Goal: Information Seeking & Learning: Find specific fact

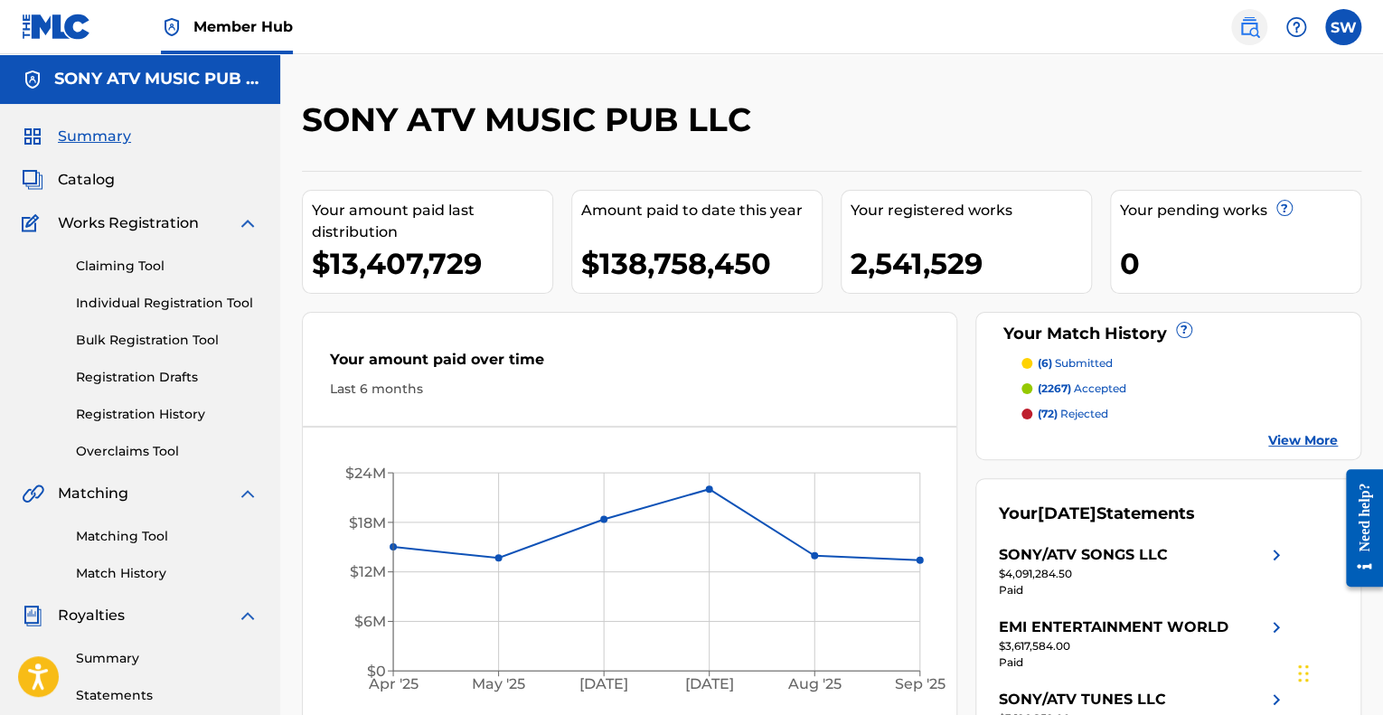
click at [1248, 28] on img at bounding box center [1250, 27] width 22 height 22
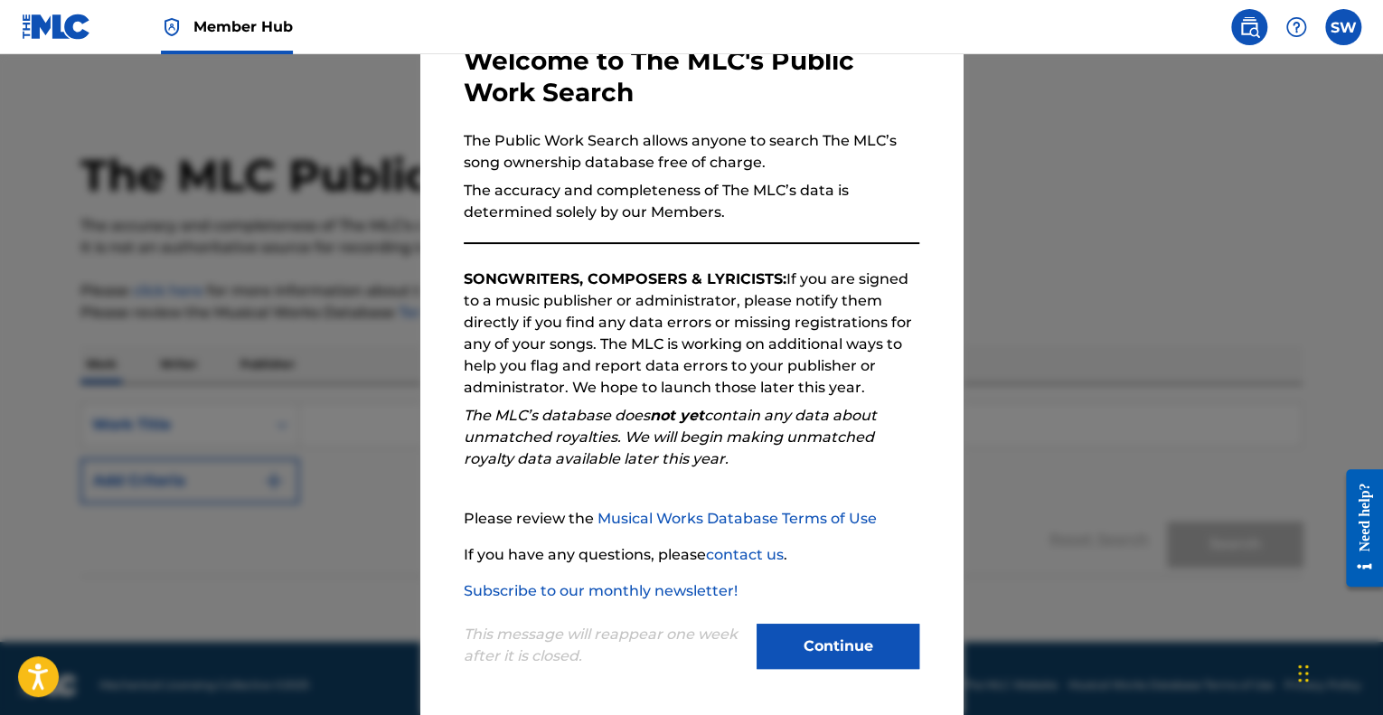
scroll to position [112, 0]
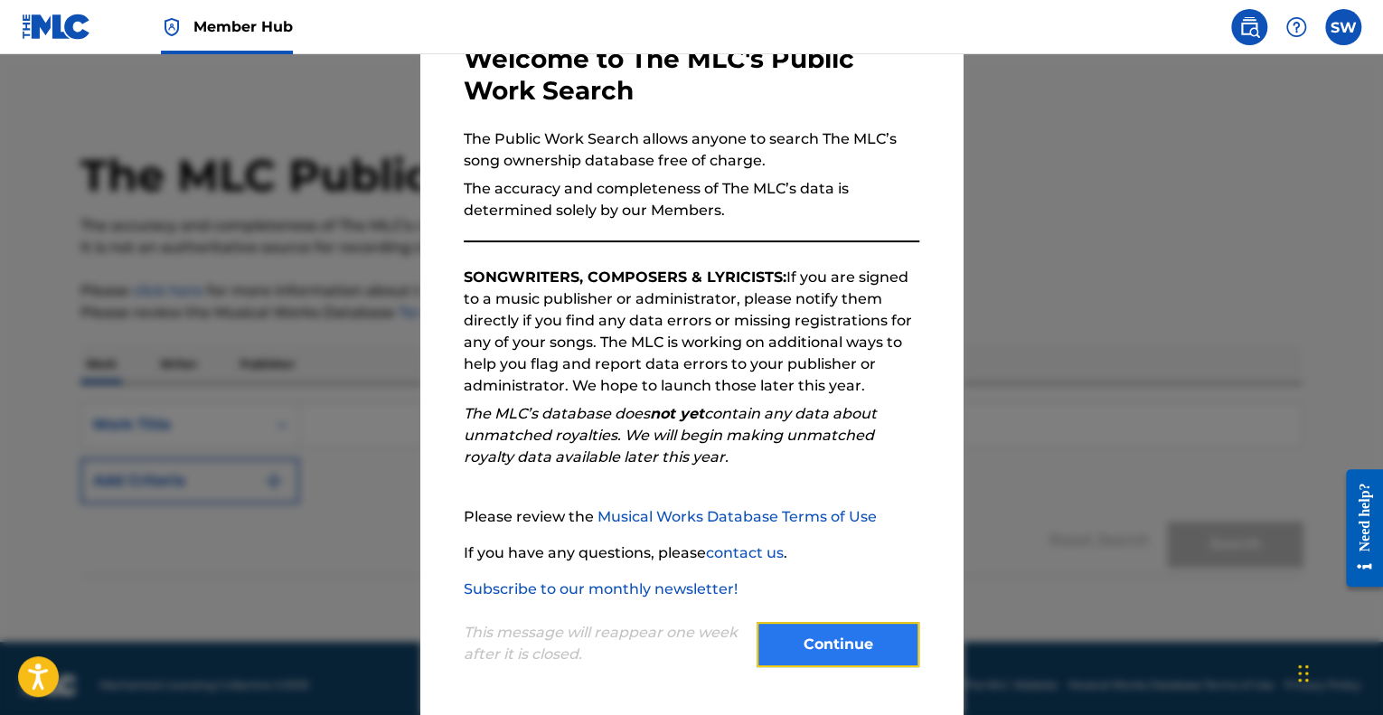
click at [803, 650] on button "Continue" at bounding box center [838, 644] width 163 height 45
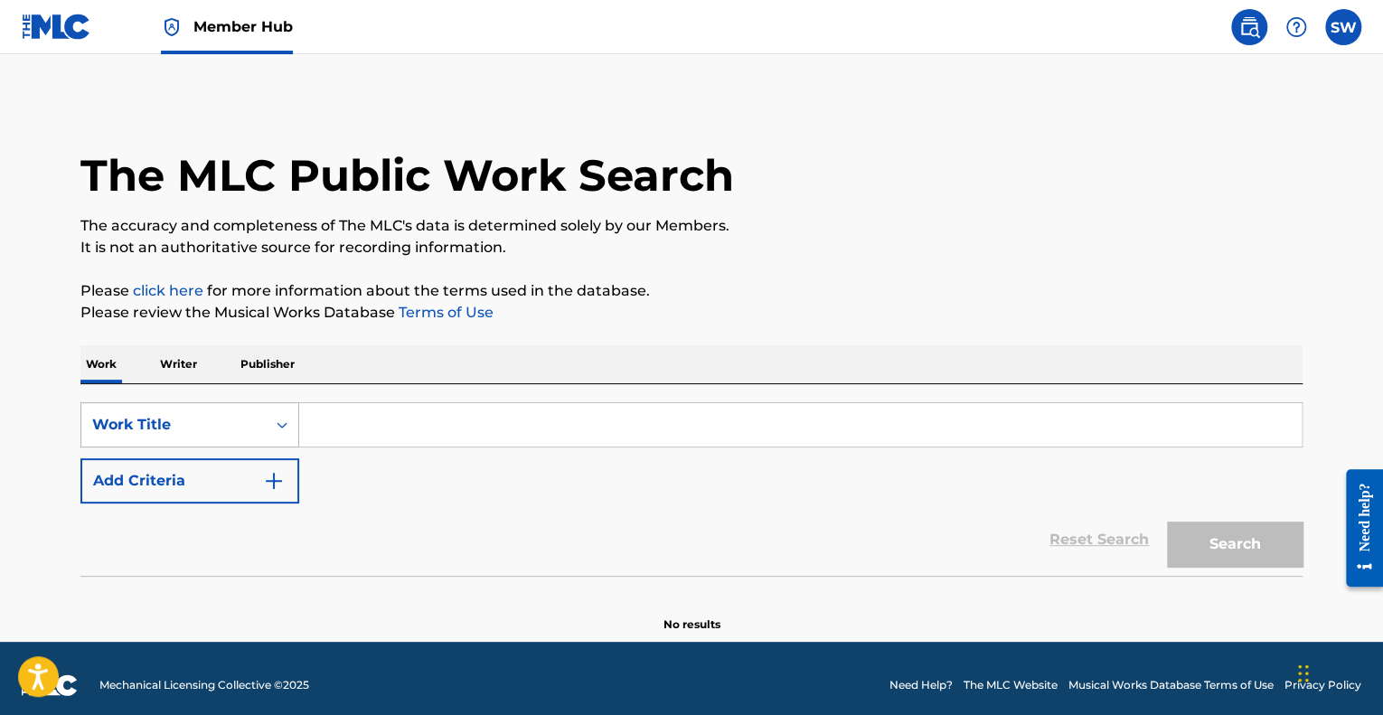
click at [193, 430] on div "Work Title" at bounding box center [173, 425] width 163 height 22
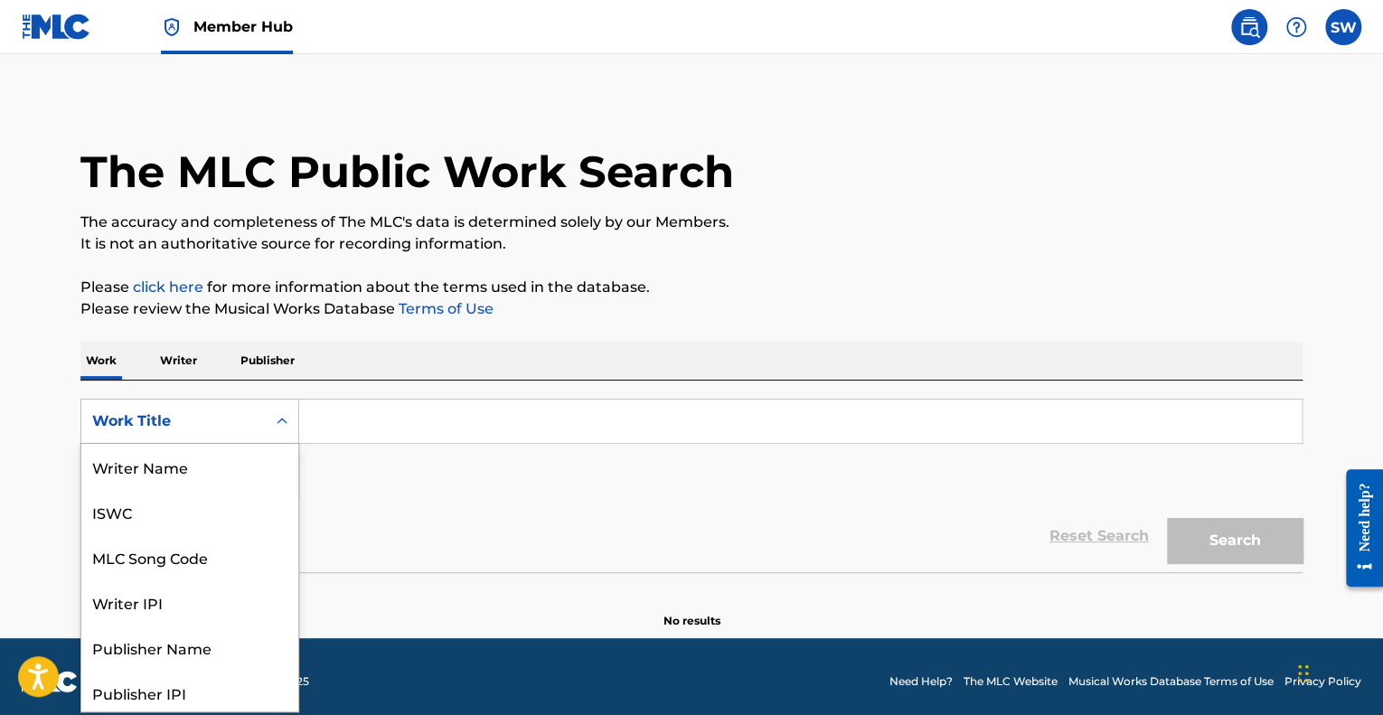
scroll to position [90, 0]
click at [185, 467] on div "MLC Song Code" at bounding box center [189, 466] width 217 height 45
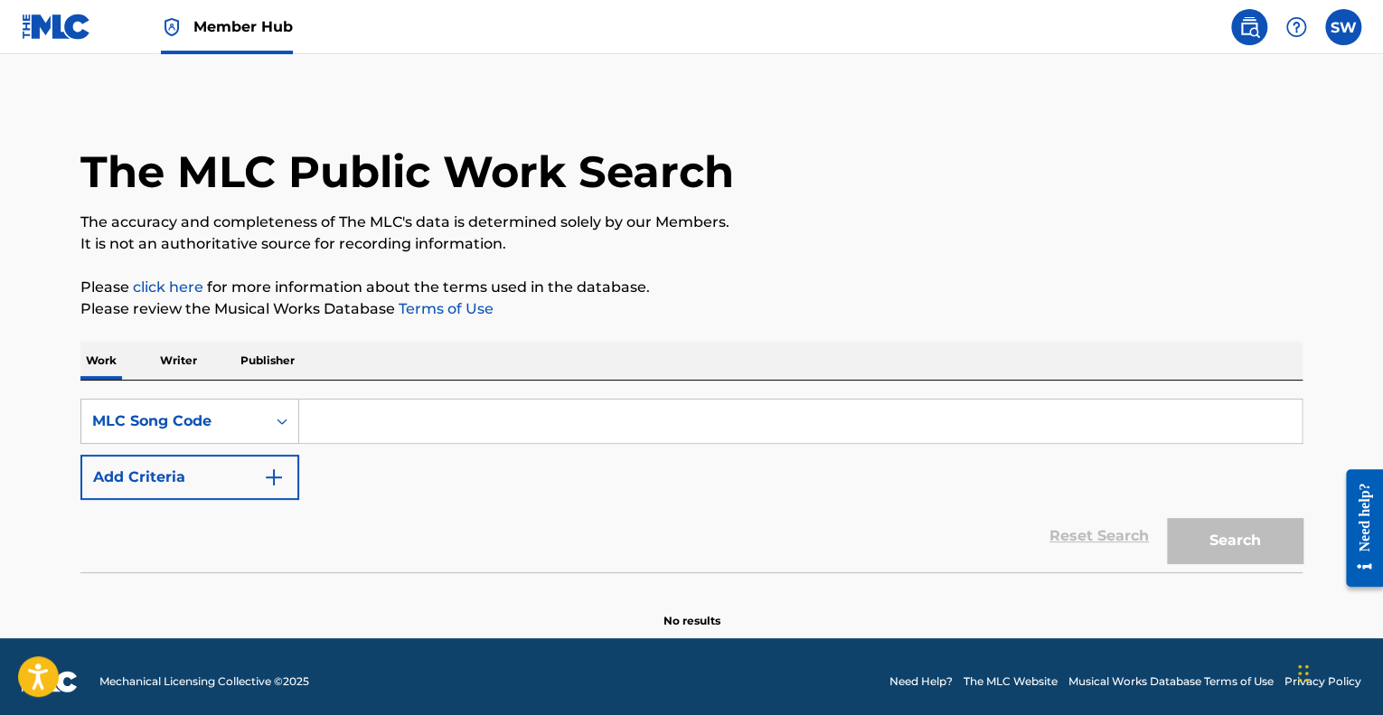
click at [416, 424] on input "Search Form" at bounding box center [800, 421] width 1003 height 43
paste input "BVCFSF"
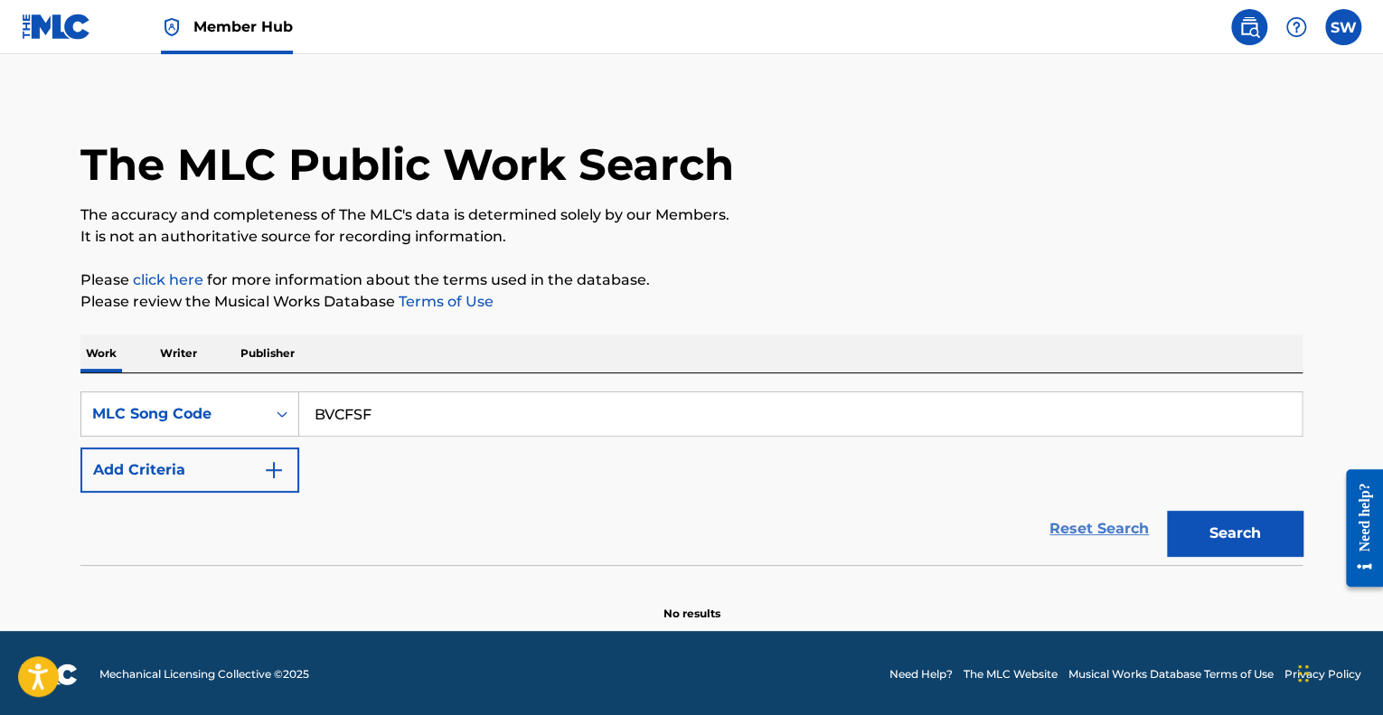
scroll to position [13, 0]
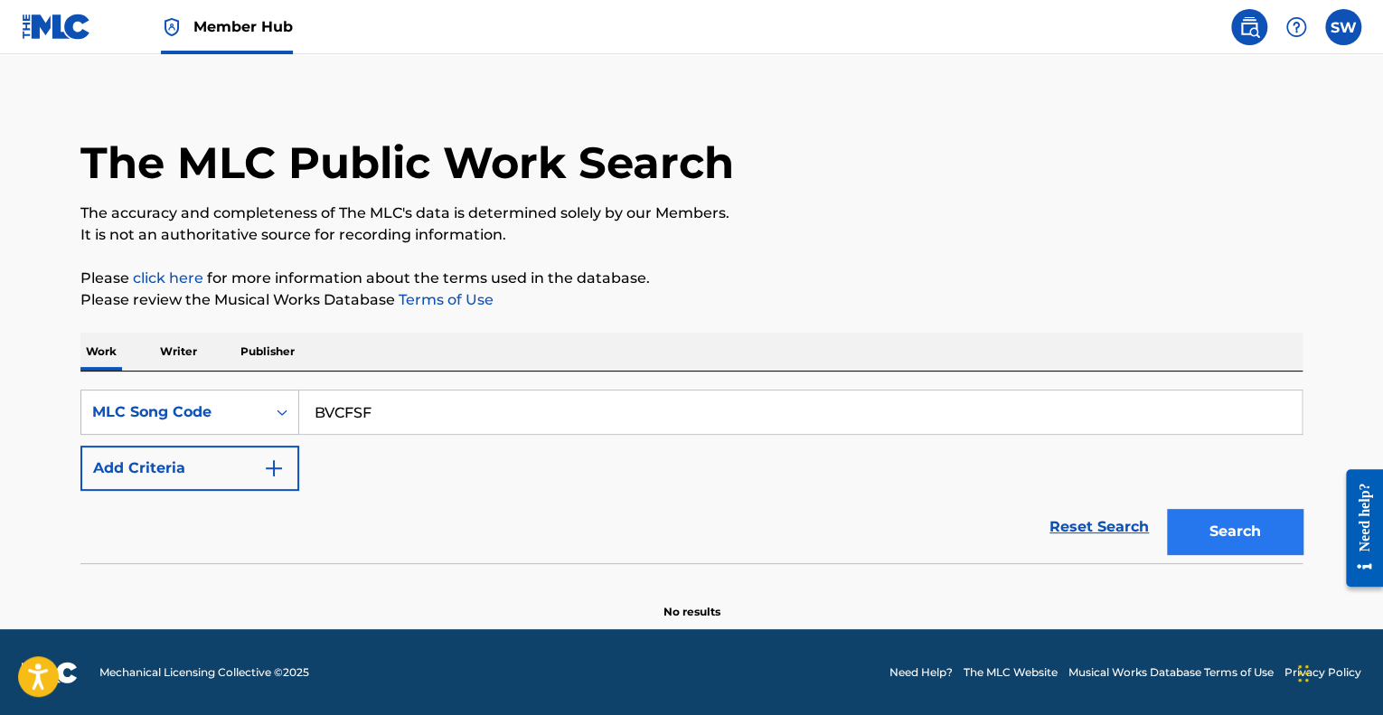
type input "BVCFSF"
click at [1240, 531] on button "Search" at bounding box center [1235, 531] width 136 height 45
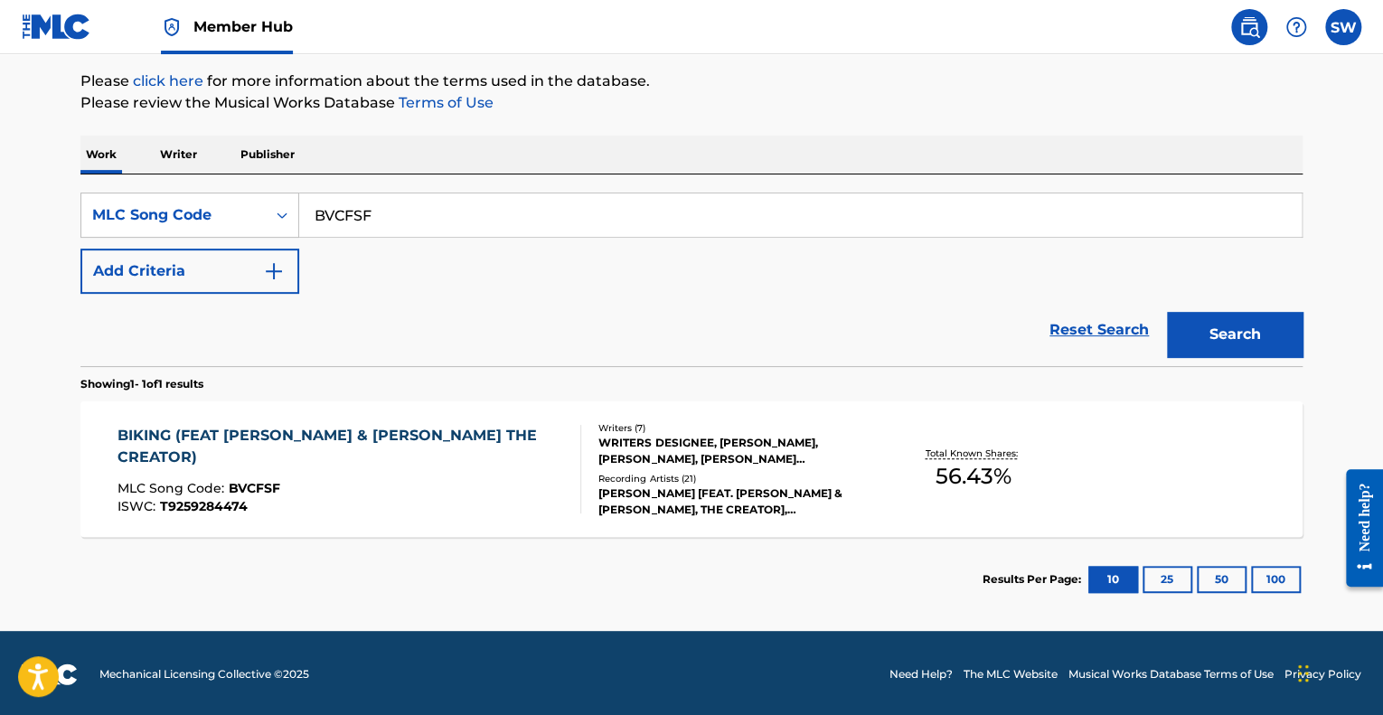
scroll to position [212, 0]
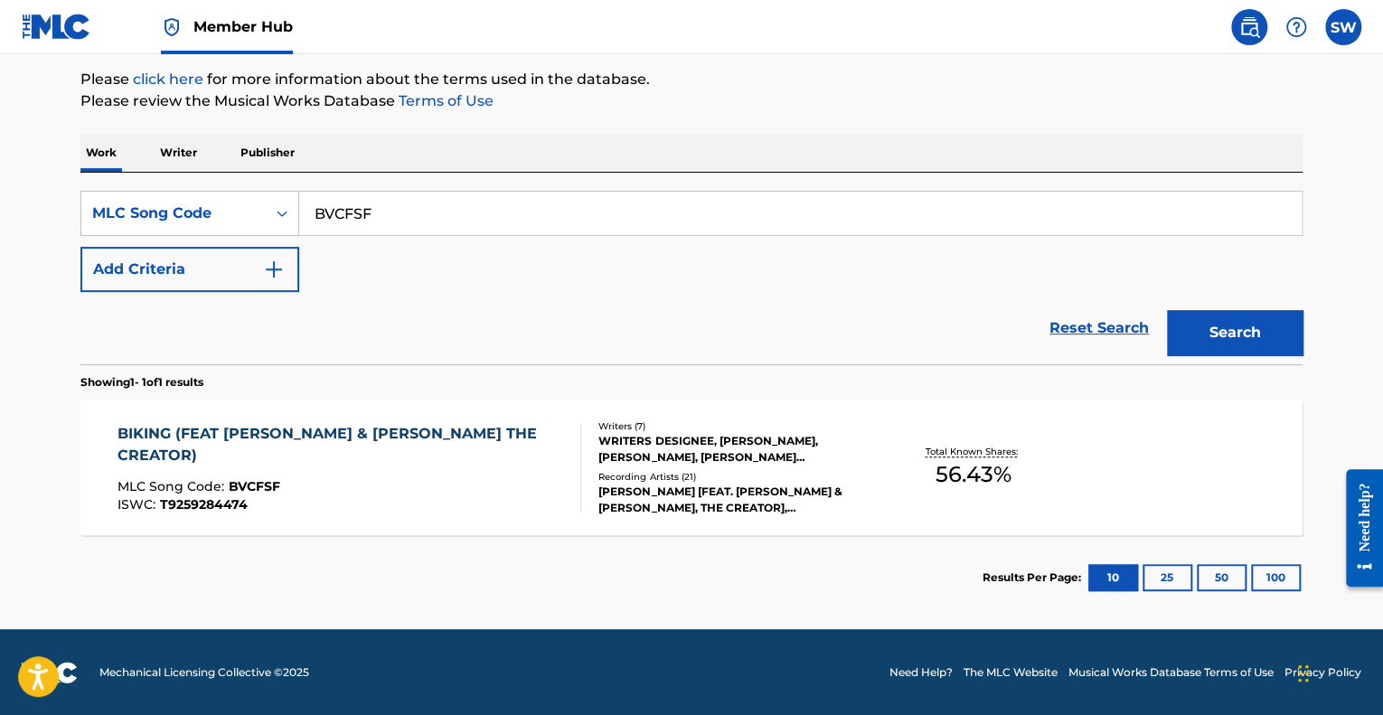
click at [141, 438] on div "BIKING (FEAT [PERSON_NAME] & [PERSON_NAME] THE CREATOR)" at bounding box center [342, 444] width 449 height 43
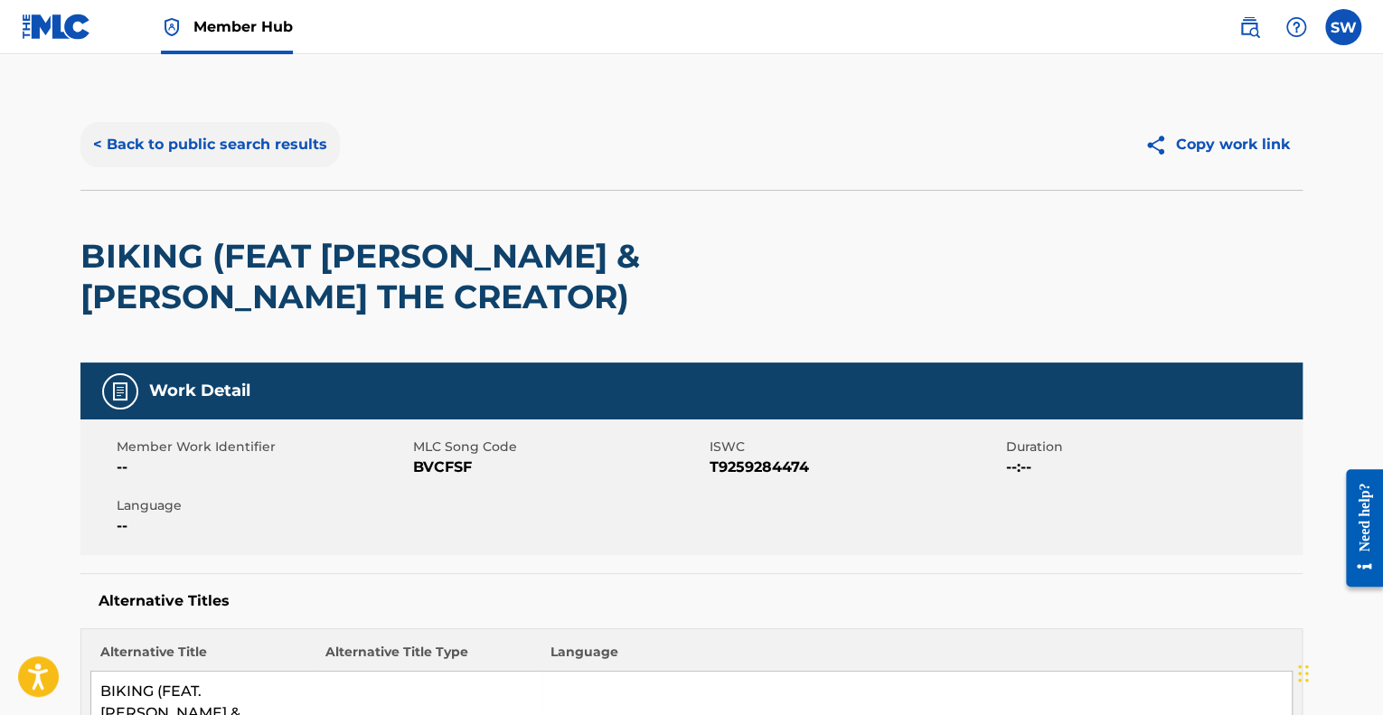
click at [228, 146] on button "< Back to public search results" at bounding box center [209, 144] width 259 height 45
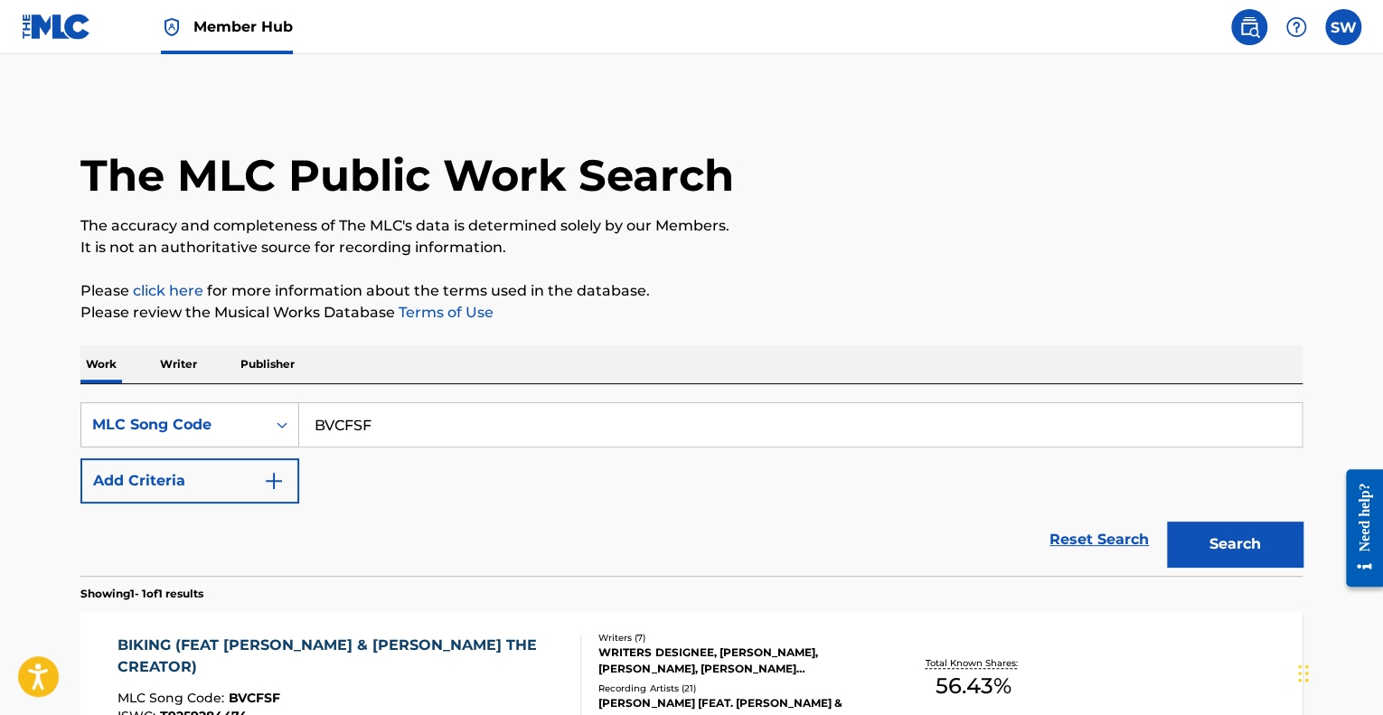
click at [231, 23] on span "Member Hub" at bounding box center [242, 26] width 99 height 21
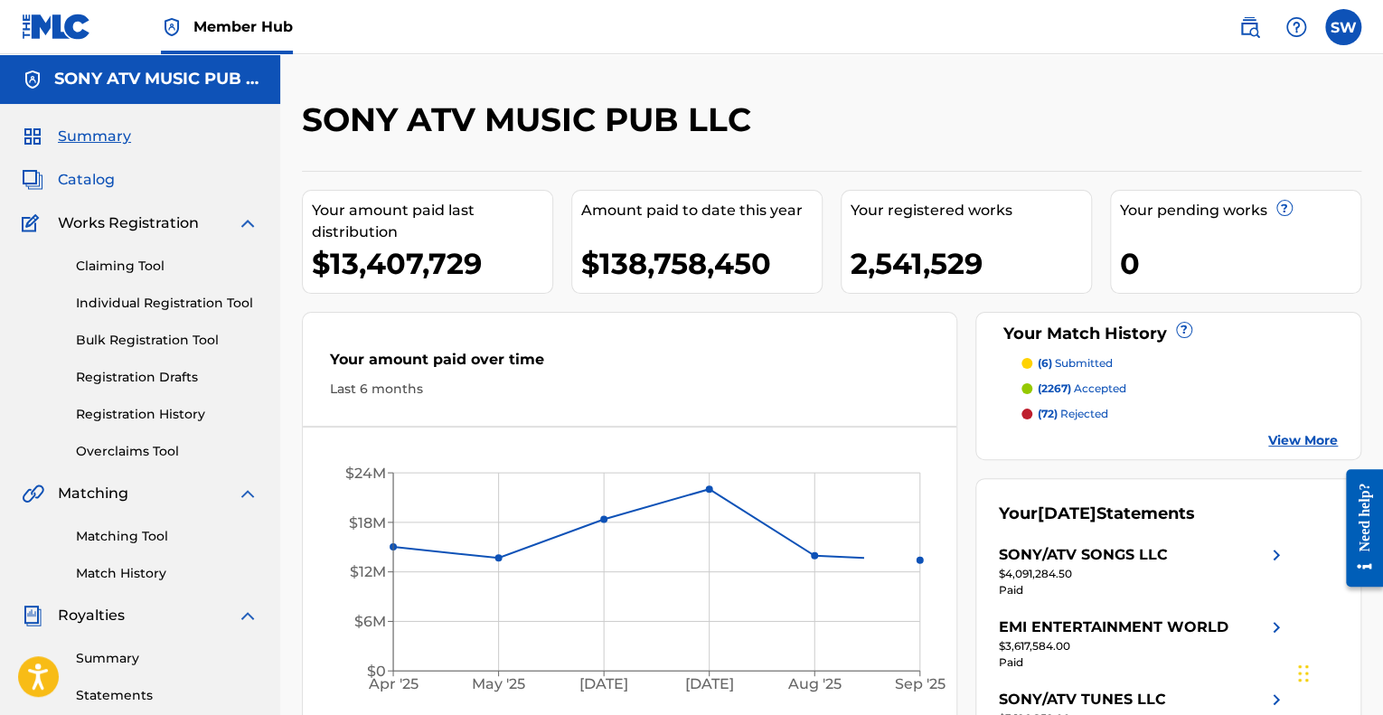
click at [90, 179] on span "Catalog" at bounding box center [86, 180] width 57 height 22
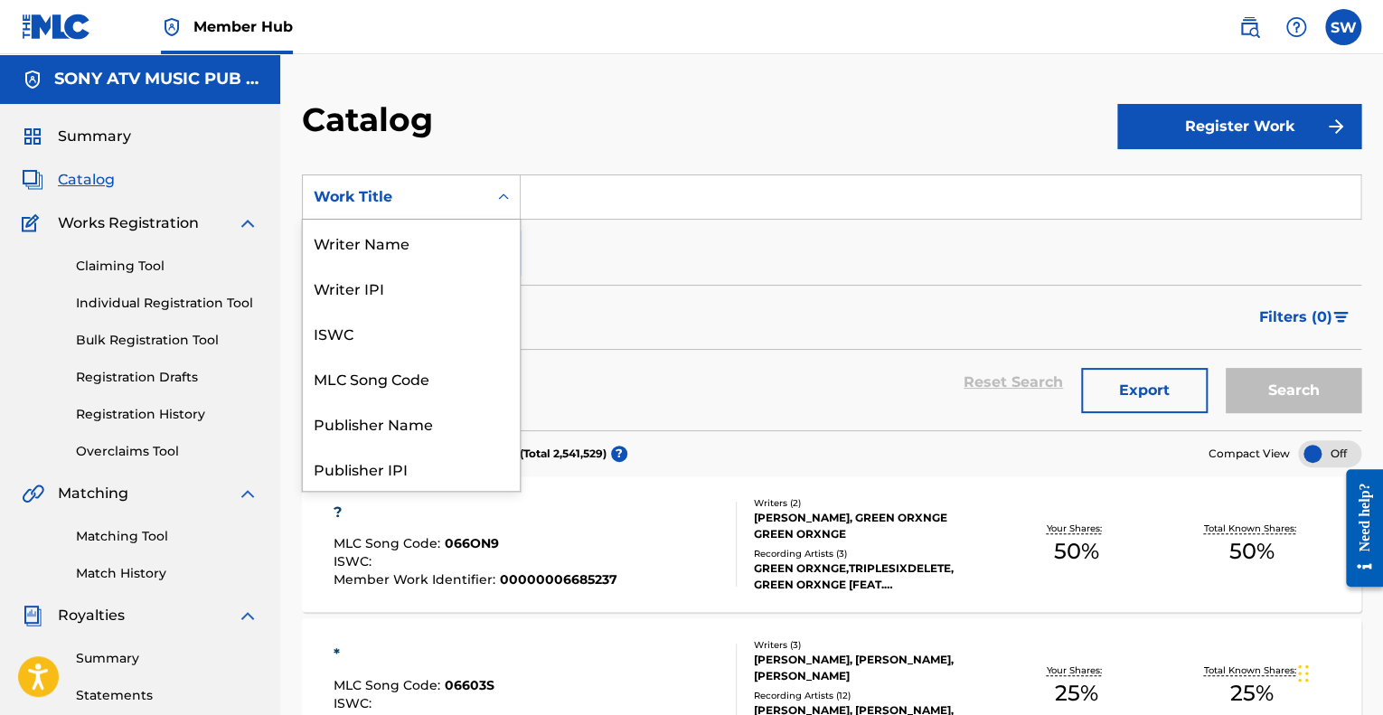
click at [396, 194] on div "Work Title" at bounding box center [395, 197] width 163 height 22
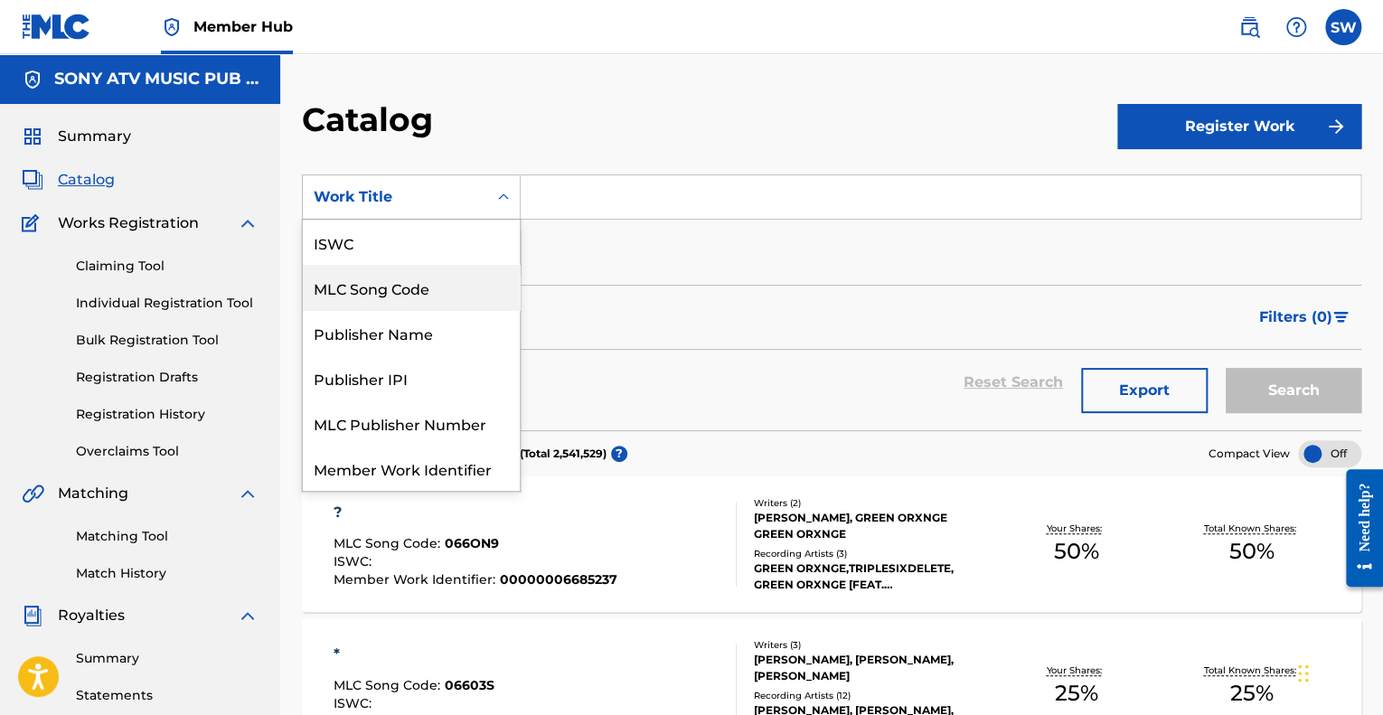
click at [411, 291] on div "MLC Song Code" at bounding box center [411, 287] width 217 height 45
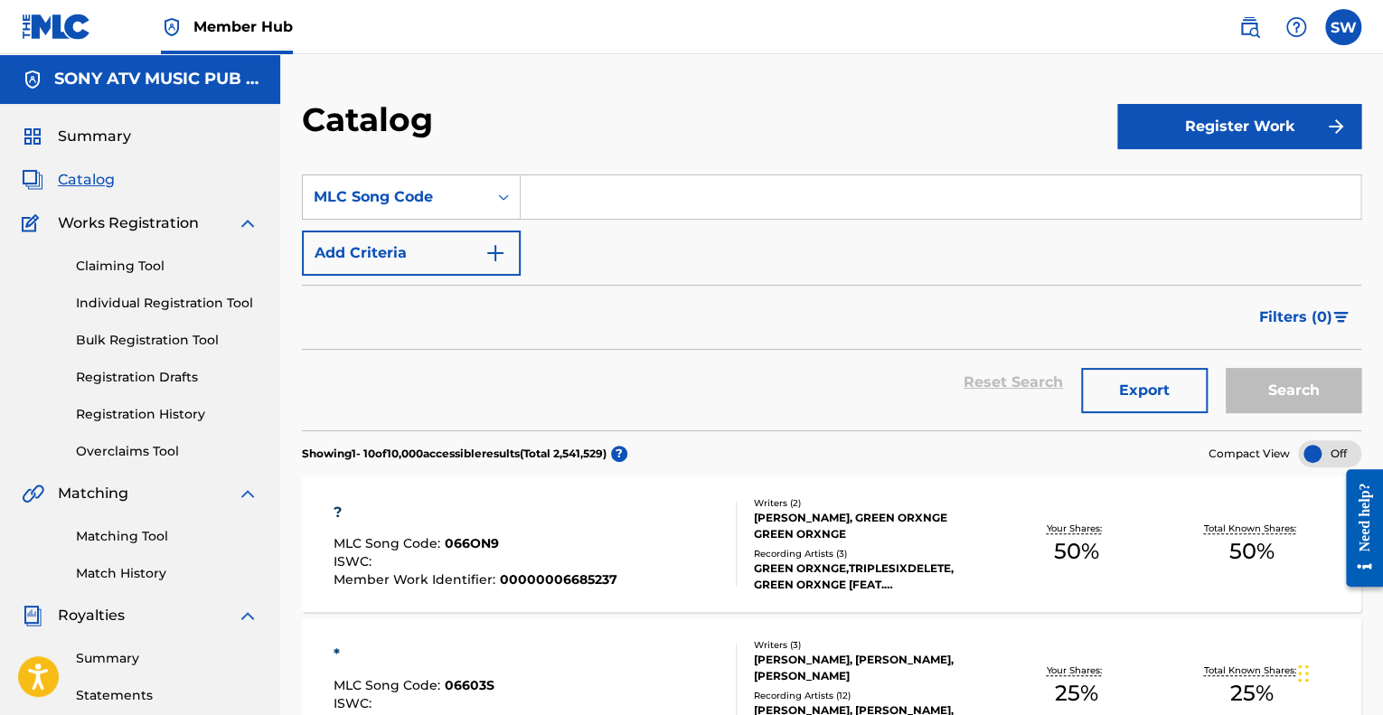
click at [589, 251] on div "SearchWithCriteria6f14c8c2-b18c-4dfb-b4c2-f0b62213c0ba MLC Song Code Add Criter…" at bounding box center [832, 224] width 1060 height 101
click at [643, 189] on input "Search Form" at bounding box center [941, 196] width 840 height 43
paste input "BVCFSF"
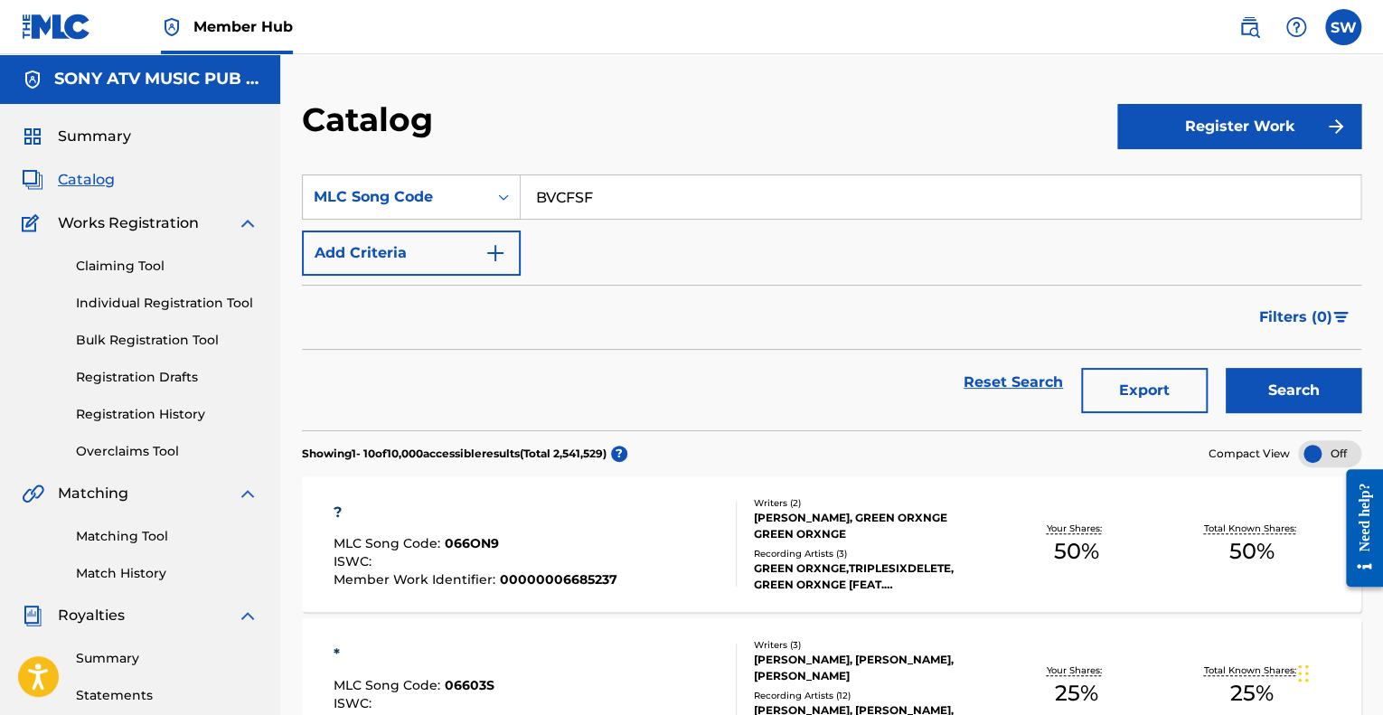
type input "BVCFSF"
click at [1226, 368] on button "Search" at bounding box center [1294, 390] width 136 height 45
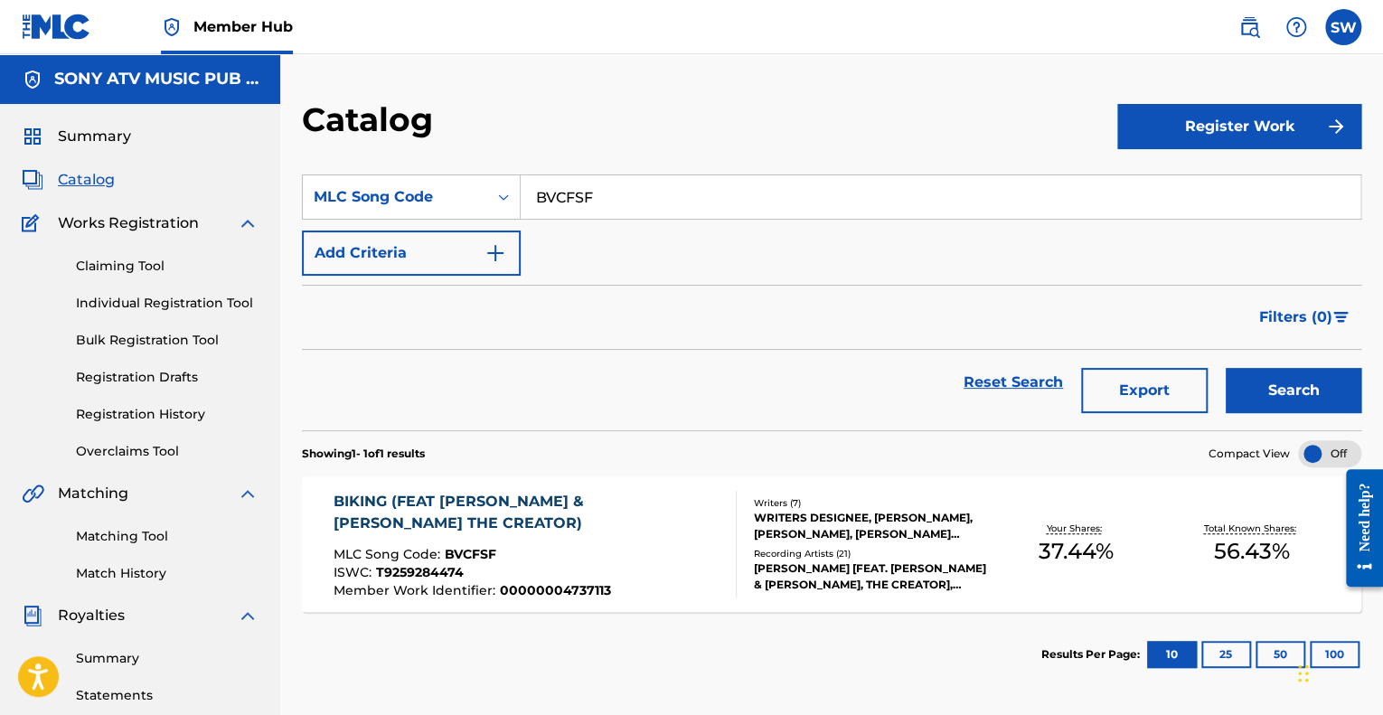
click at [470, 509] on div "BIKING (FEAT [PERSON_NAME] & [PERSON_NAME] THE CREATOR)" at bounding box center [527, 512] width 387 height 43
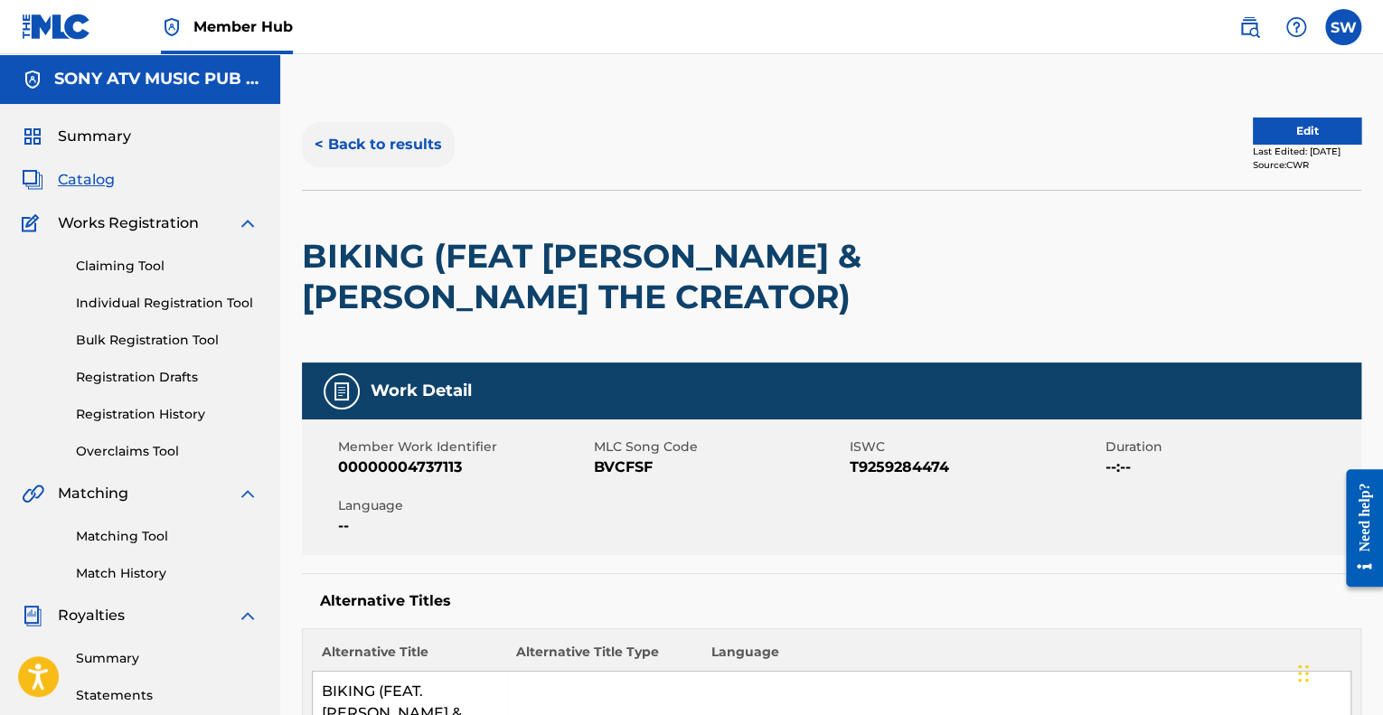
click at [381, 140] on button "< Back to results" at bounding box center [378, 144] width 153 height 45
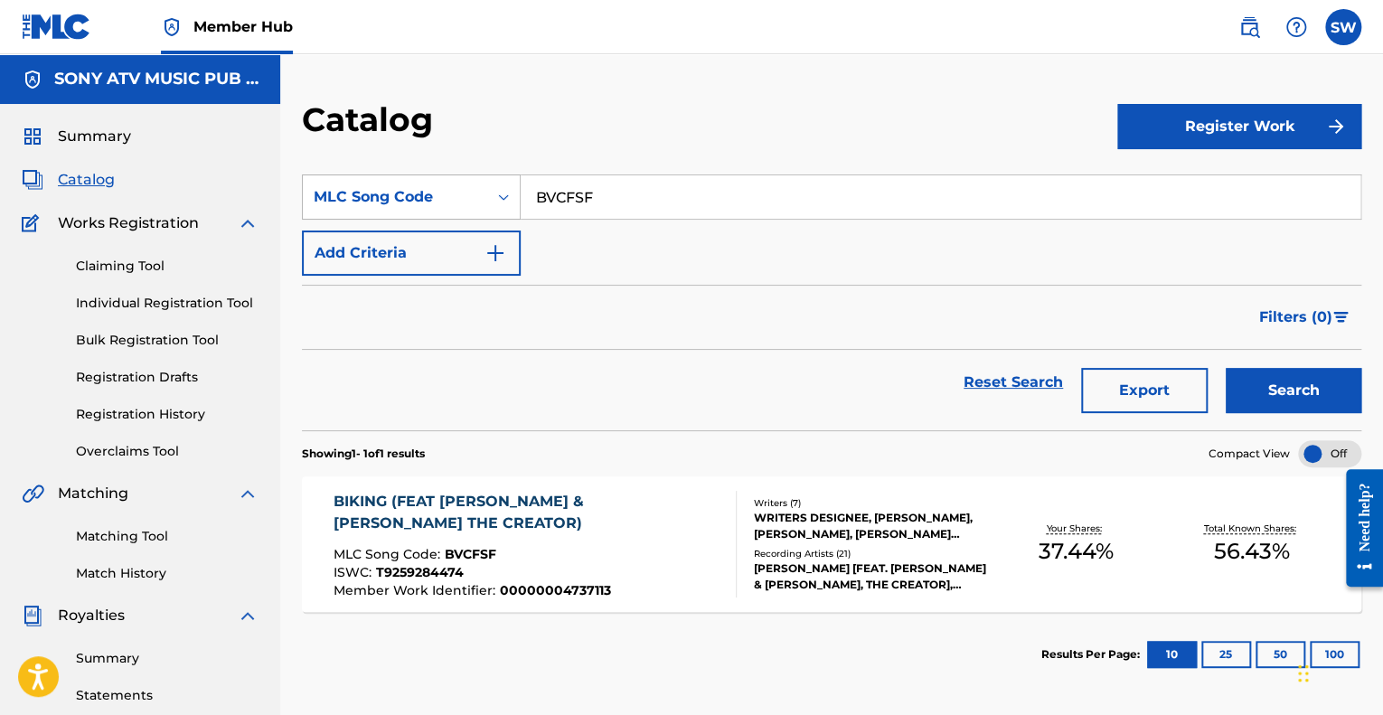
drag, startPoint x: 599, startPoint y: 195, endPoint x: 495, endPoint y: 194, distance: 103.1
click at [495, 194] on div "SearchWithCriteria6f14c8c2-b18c-4dfb-b4c2-f0b62213c0ba MLC Song Code BVCFSF" at bounding box center [832, 196] width 1060 height 45
paste input "OC4RIV"
click at [1295, 389] on button "Search" at bounding box center [1294, 390] width 136 height 45
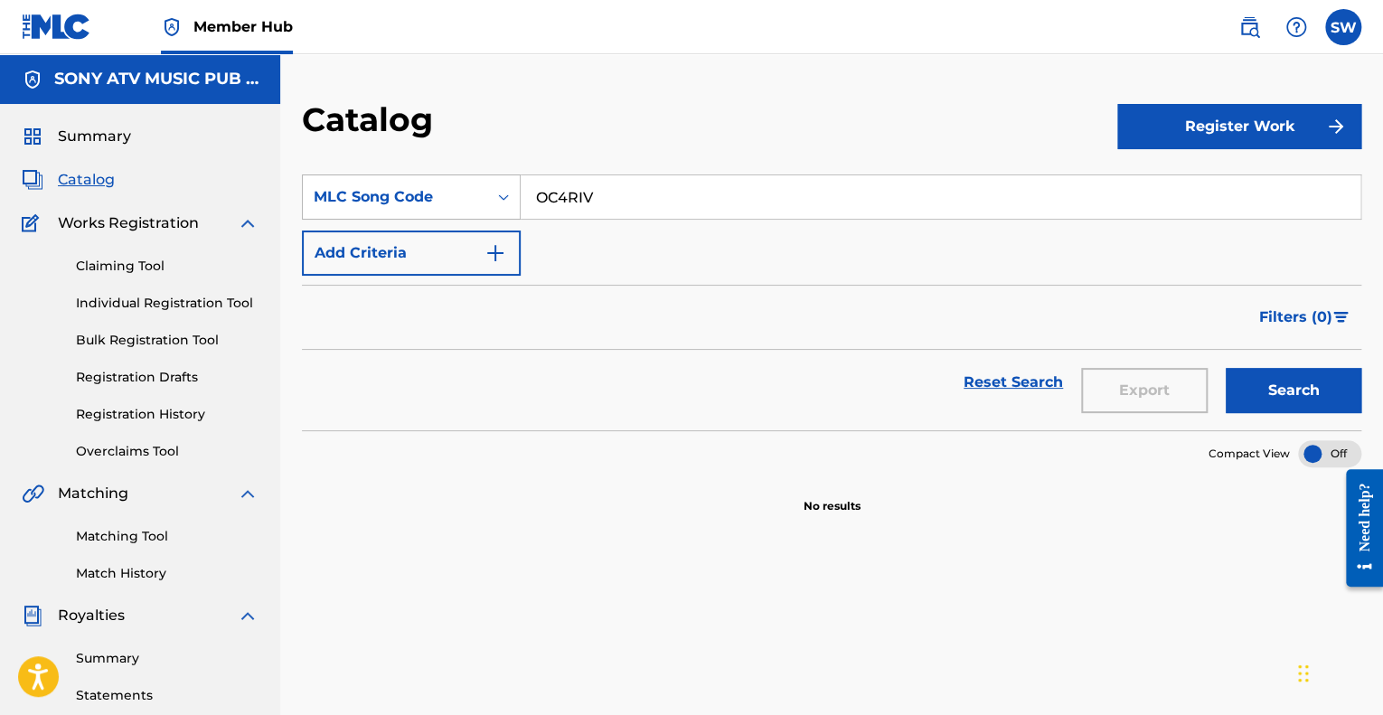
drag, startPoint x: 609, startPoint y: 193, endPoint x: 461, endPoint y: 183, distance: 148.7
click at [461, 183] on div "SearchWithCriteria6f14c8c2-b18c-4dfb-b4c2-f0b62213c0ba MLC Song Code OC4RIV" at bounding box center [832, 196] width 1060 height 45
paste input "P7307R"
type input "P7307R"
click at [1292, 388] on button "Search" at bounding box center [1294, 390] width 136 height 45
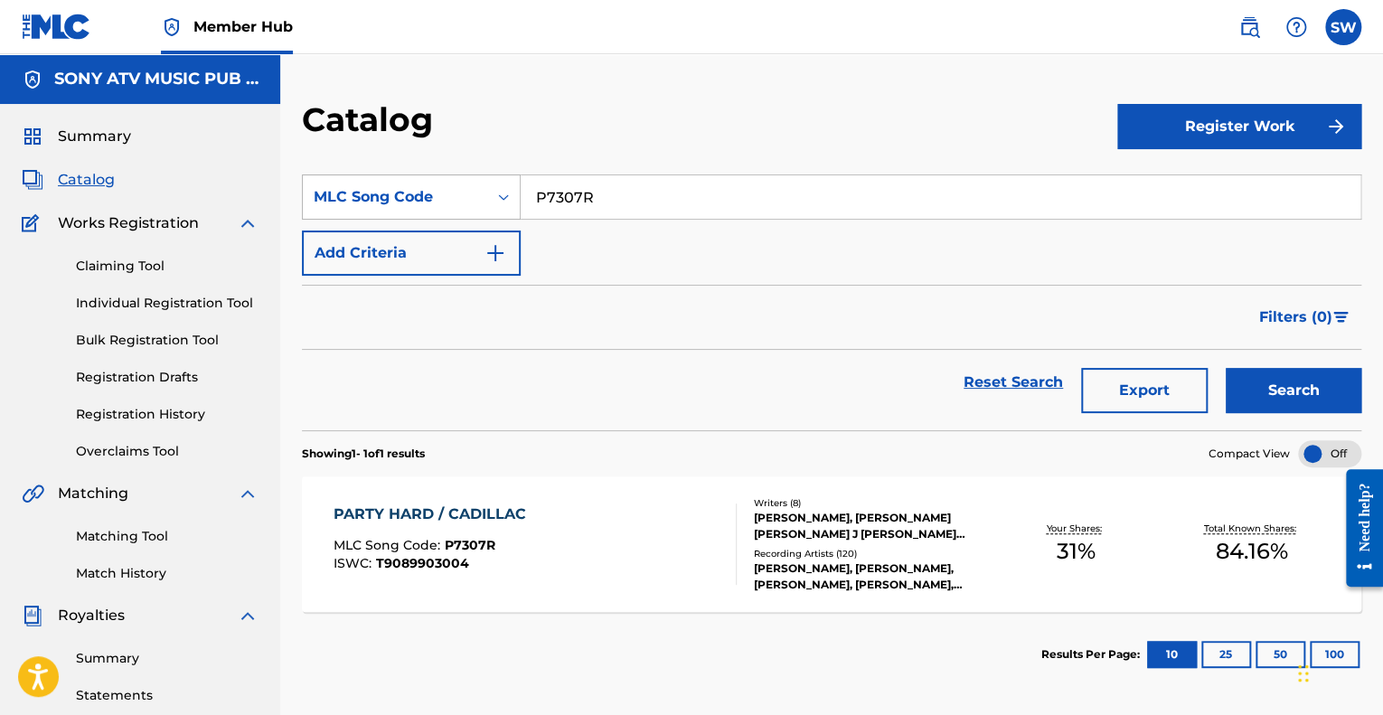
click at [425, 203] on div "MLC Song Code" at bounding box center [395, 197] width 163 height 22
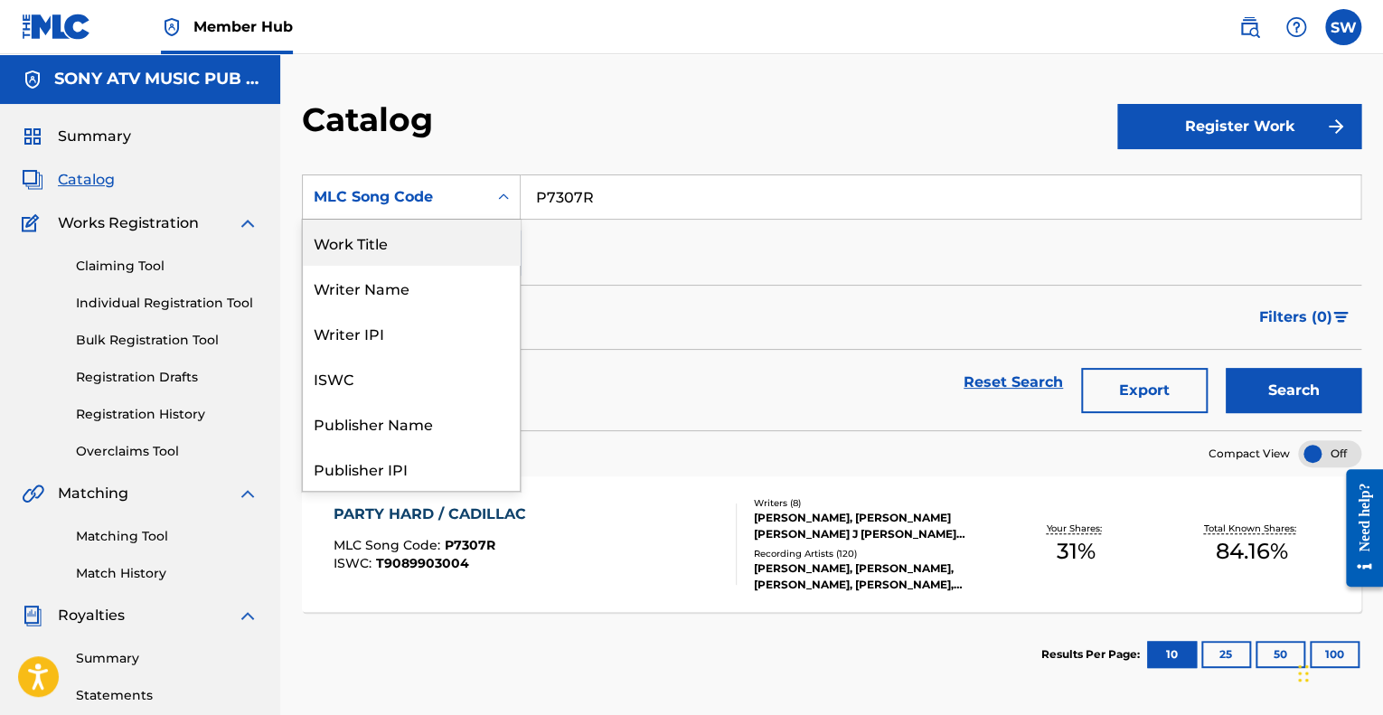
click at [337, 245] on div "Work Title" at bounding box center [411, 242] width 217 height 45
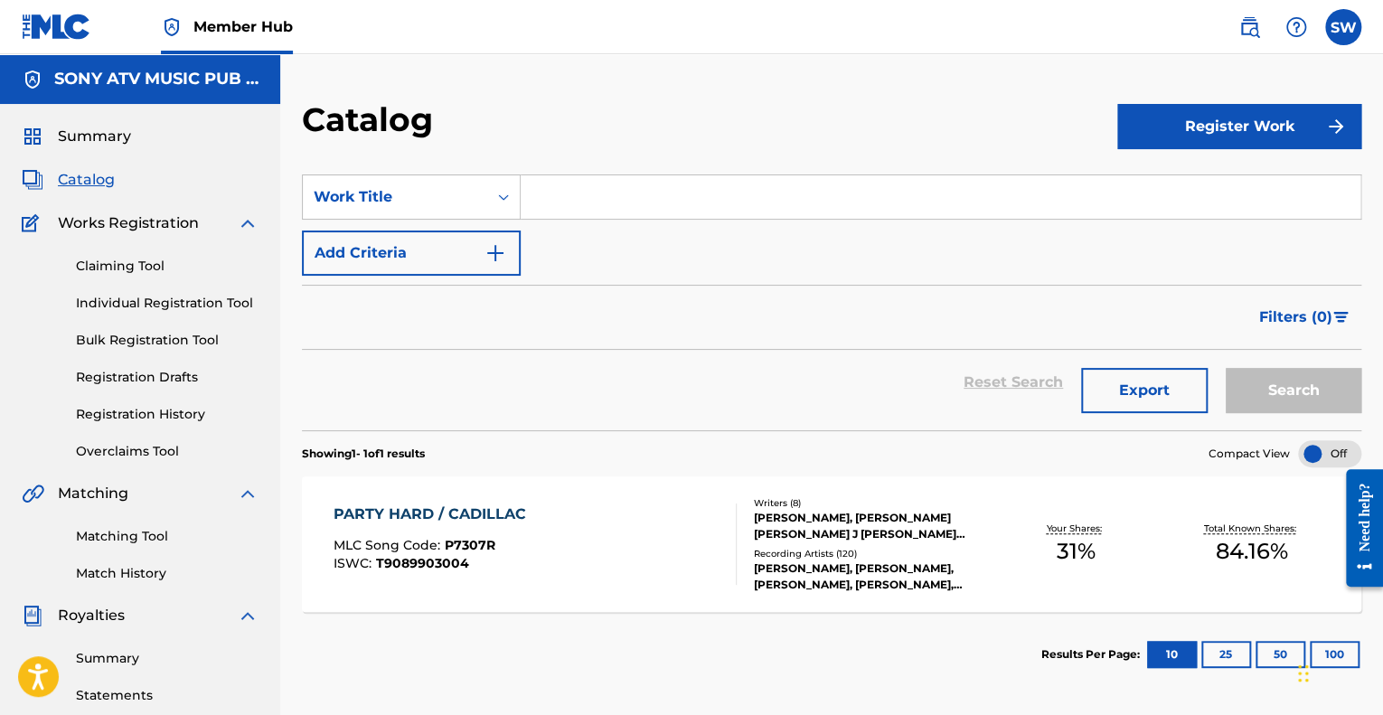
click at [554, 205] on input "Search Form" at bounding box center [941, 196] width 840 height 43
paste input "ONE TIME"
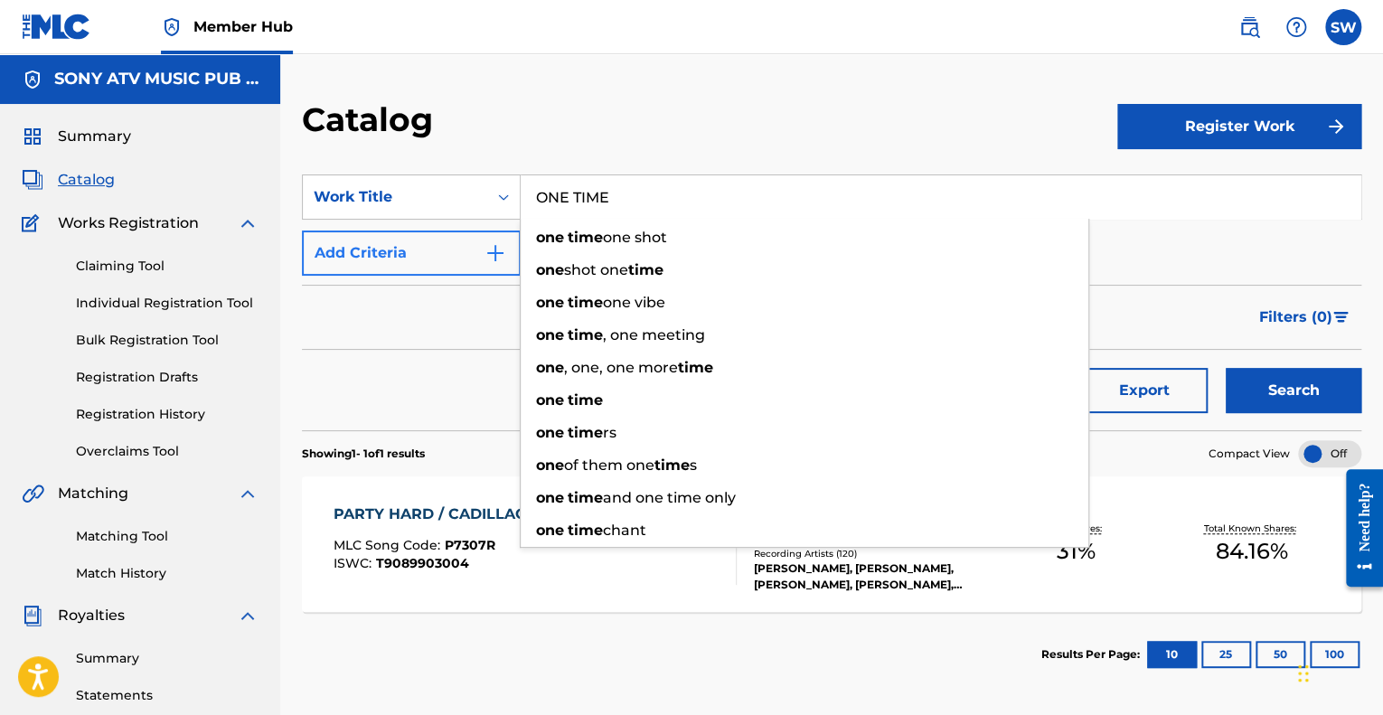
type input "ONE TIME"
click at [464, 255] on button "Add Criteria" at bounding box center [411, 253] width 219 height 45
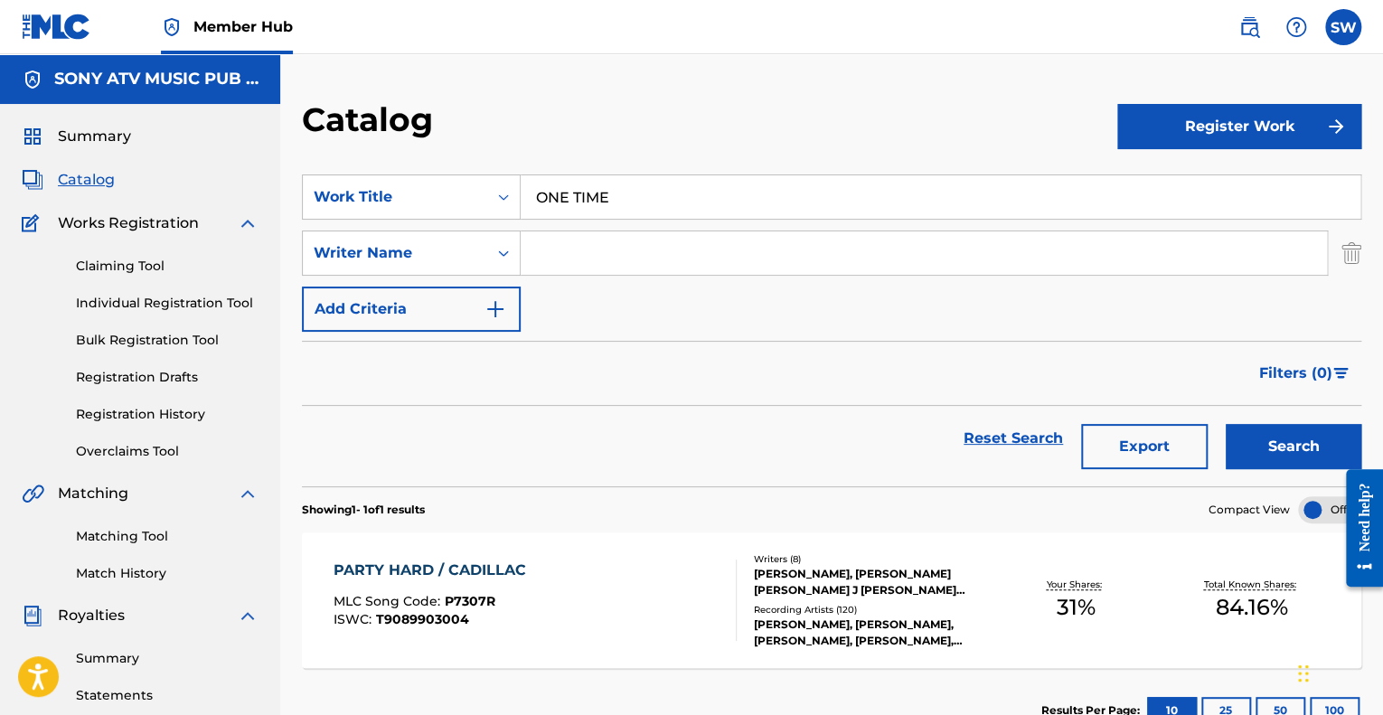
click at [541, 257] on input "Search Form" at bounding box center [924, 252] width 806 height 43
type input "[PERSON_NAME]"
click at [1277, 434] on button "Search" at bounding box center [1294, 446] width 136 height 45
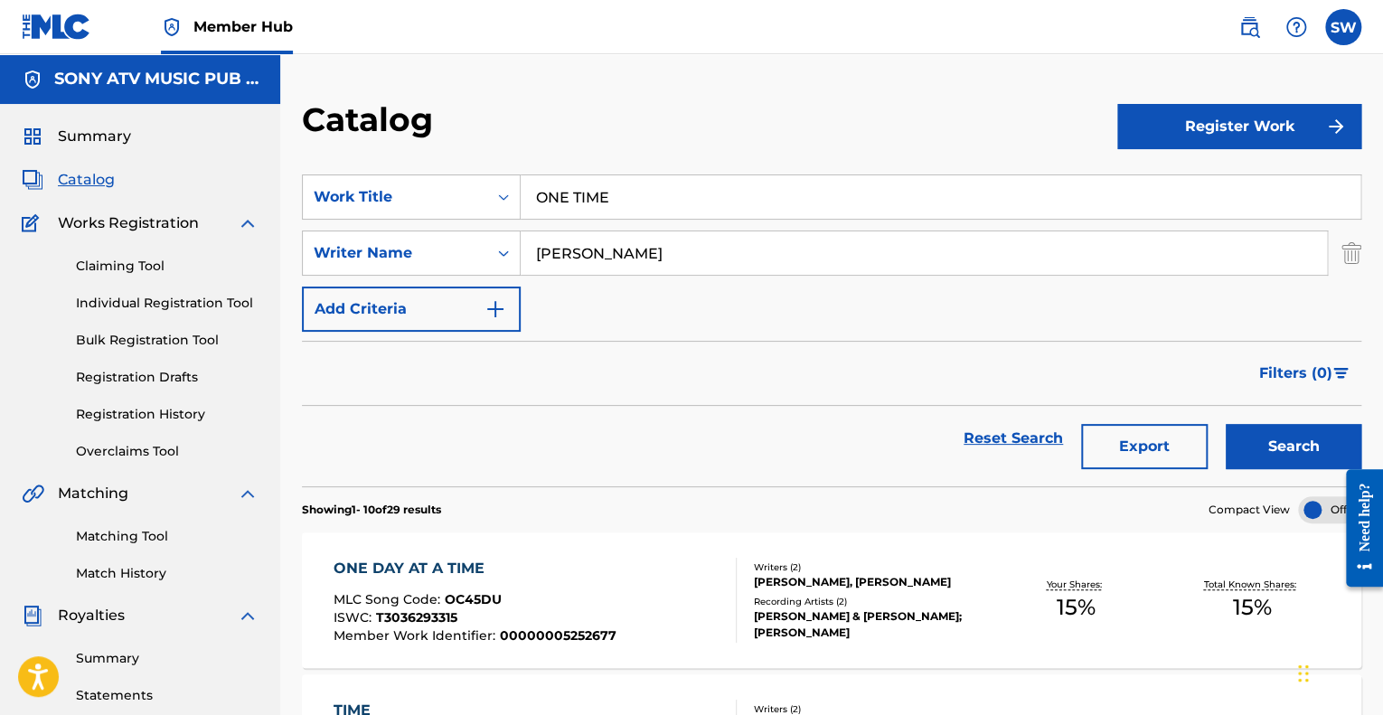
click at [423, 569] on div "ONE DAY AT A TIME" at bounding box center [475, 569] width 283 height 22
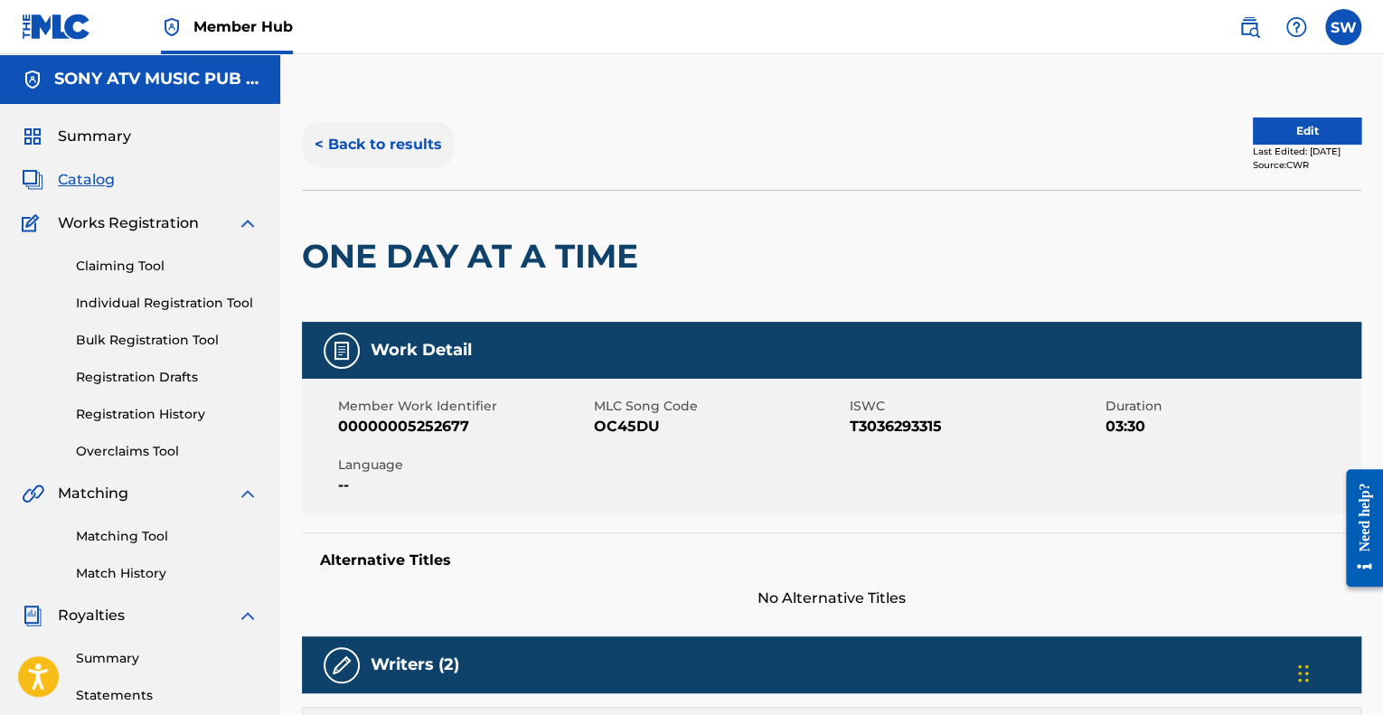
click at [391, 146] on button "< Back to results" at bounding box center [378, 144] width 153 height 45
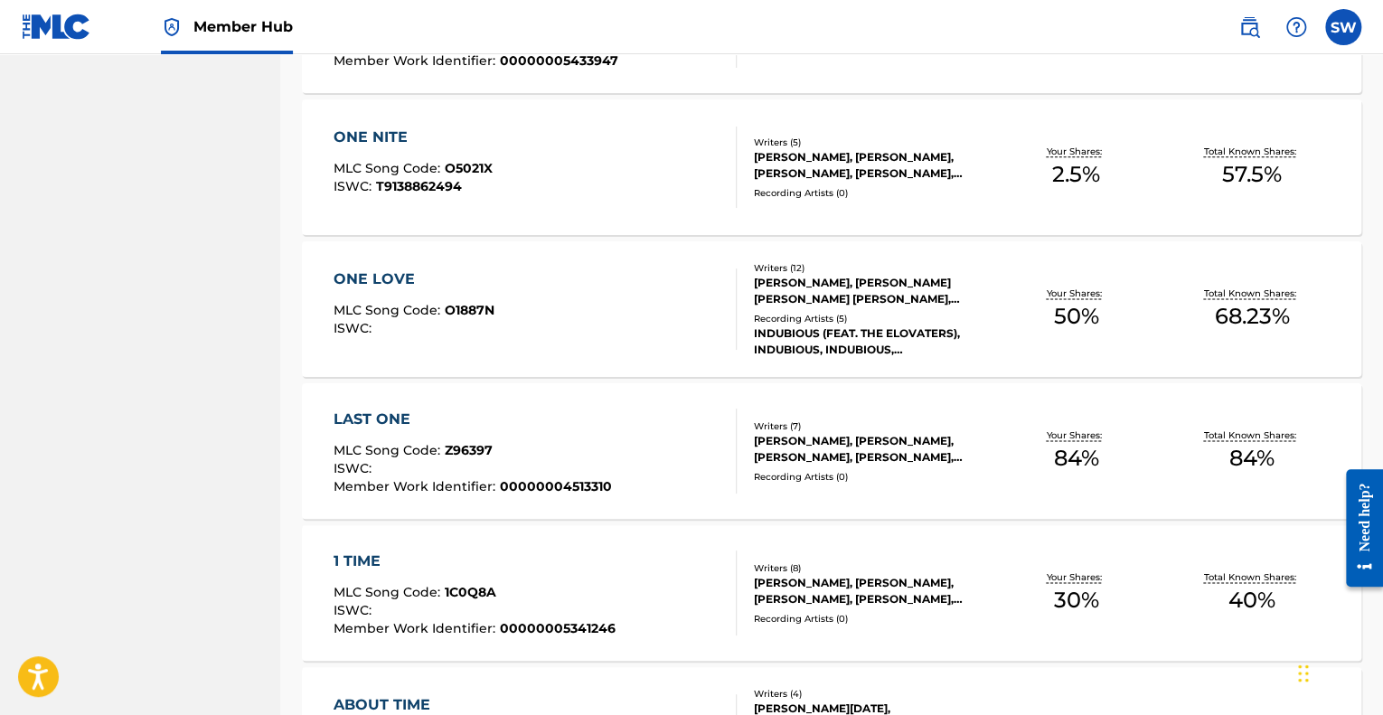
scroll to position [1085, 0]
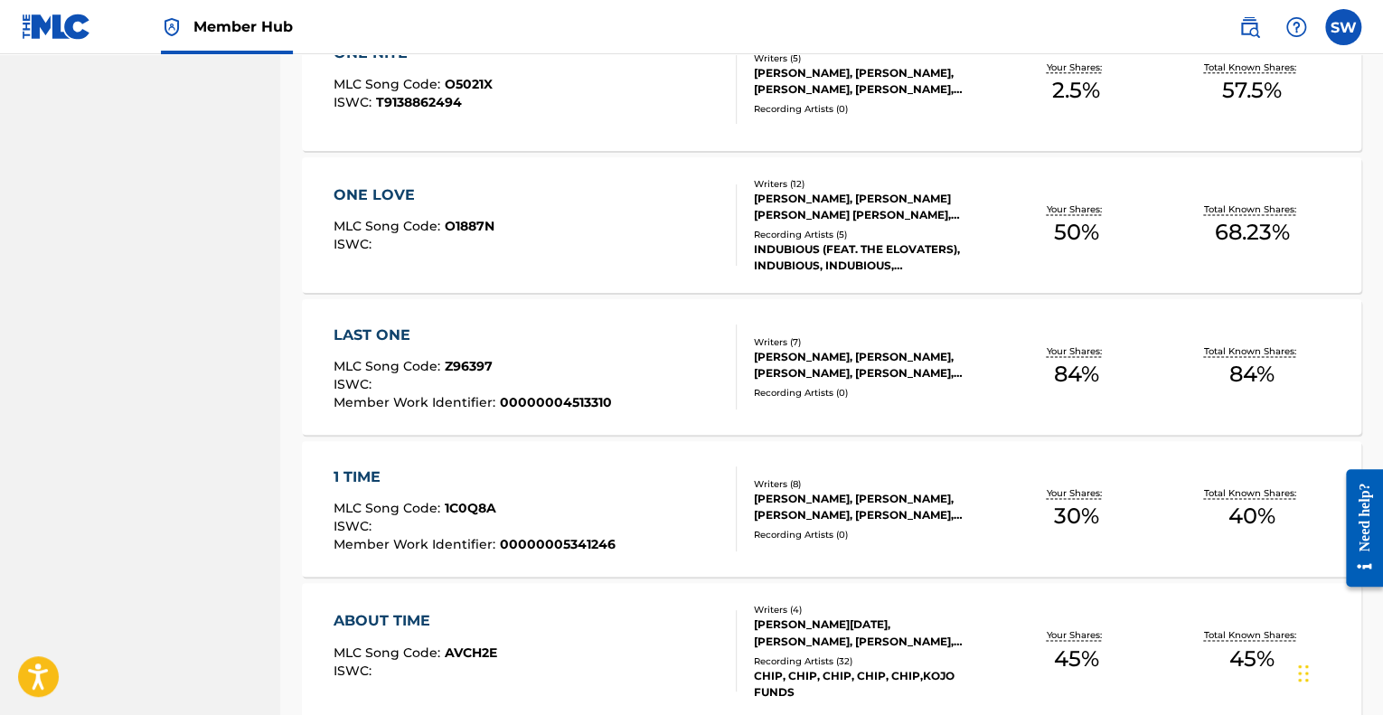
click at [363, 477] on div "1 TIME" at bounding box center [475, 478] width 282 height 22
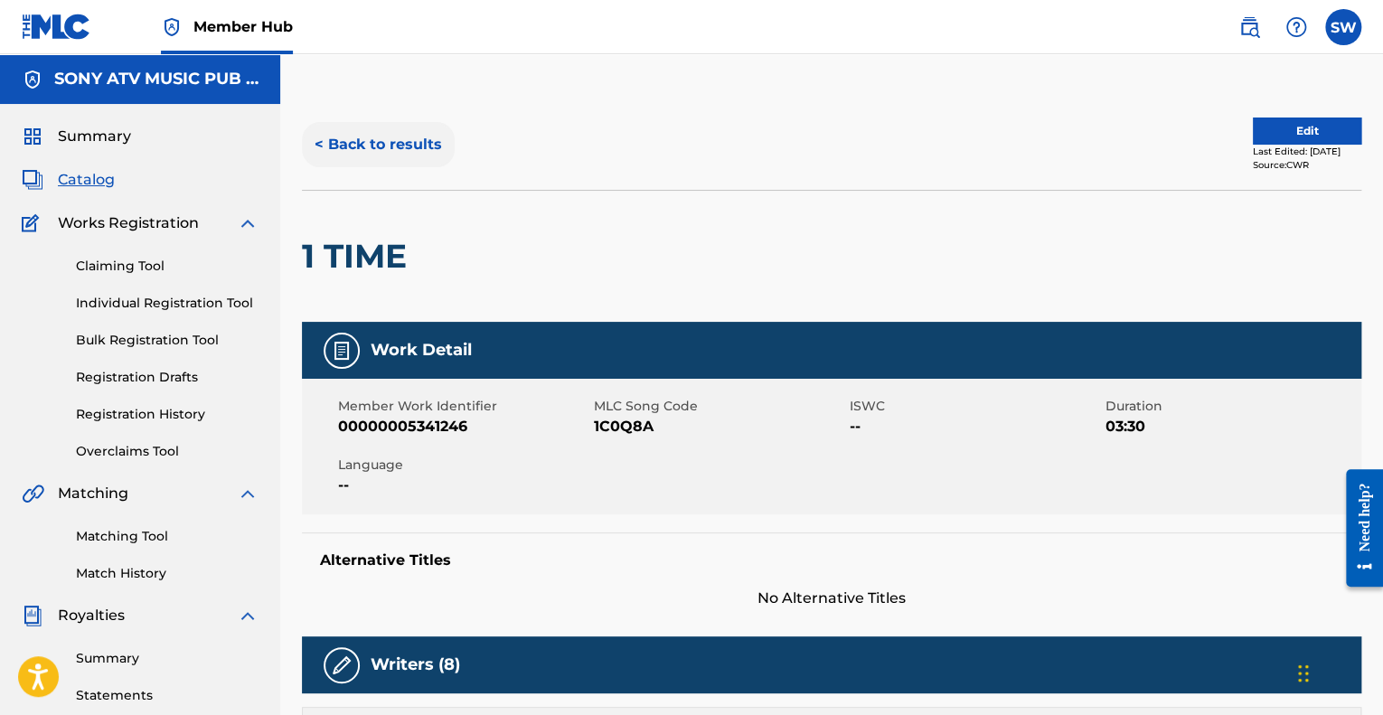
click at [376, 144] on button "< Back to results" at bounding box center [378, 144] width 153 height 45
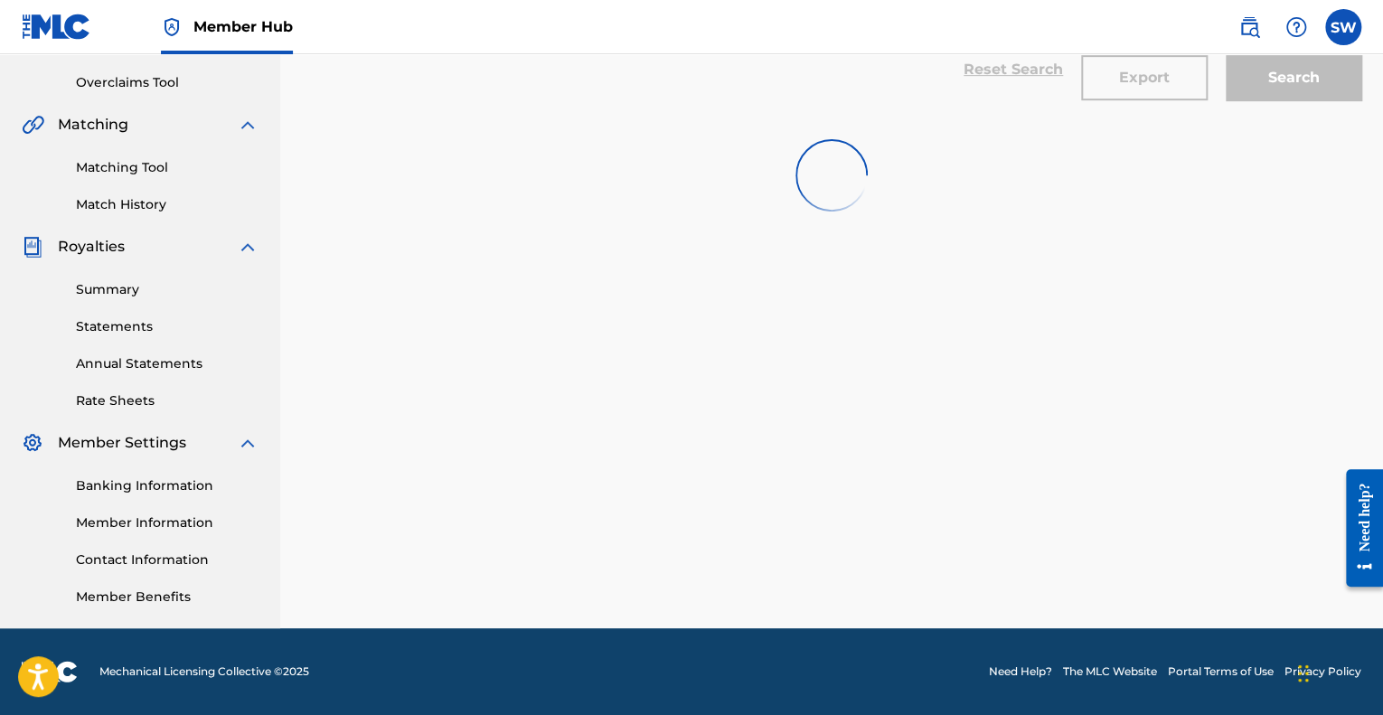
scroll to position [1085, 0]
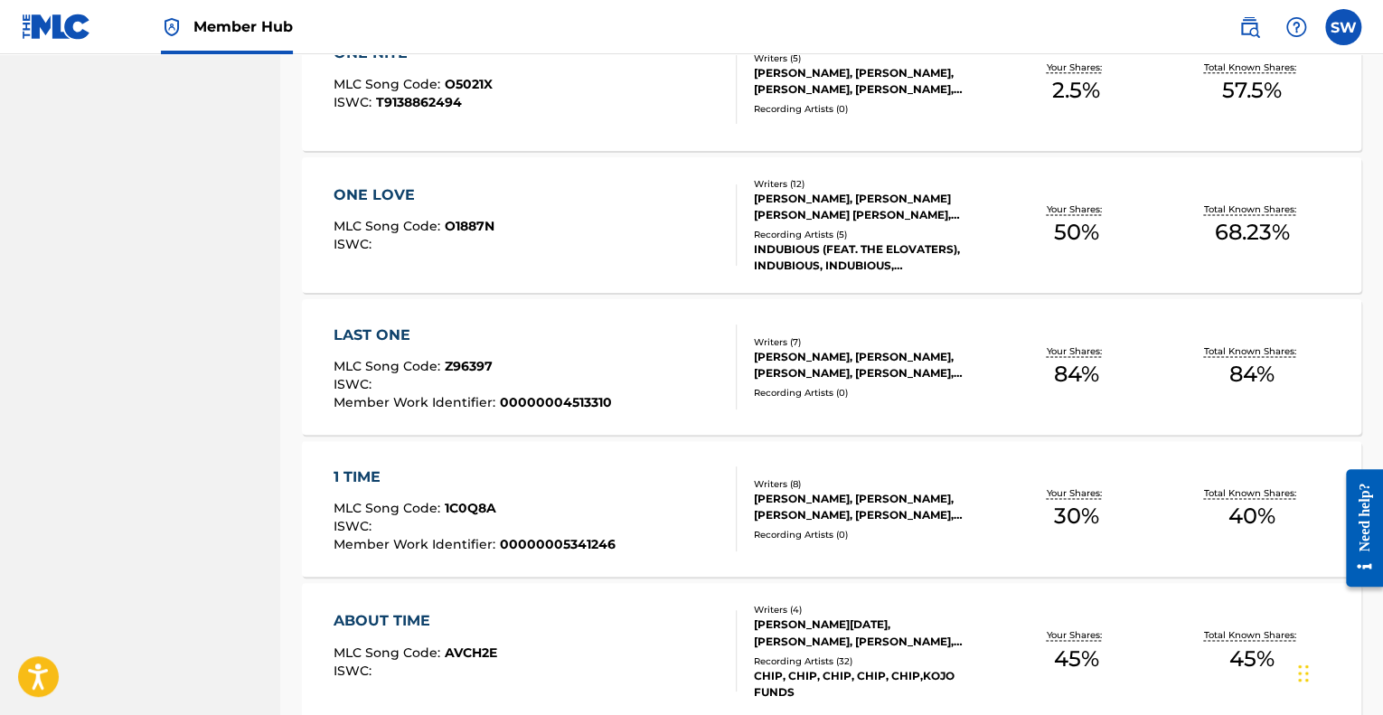
click at [372, 476] on div "1 TIME" at bounding box center [475, 478] width 282 height 22
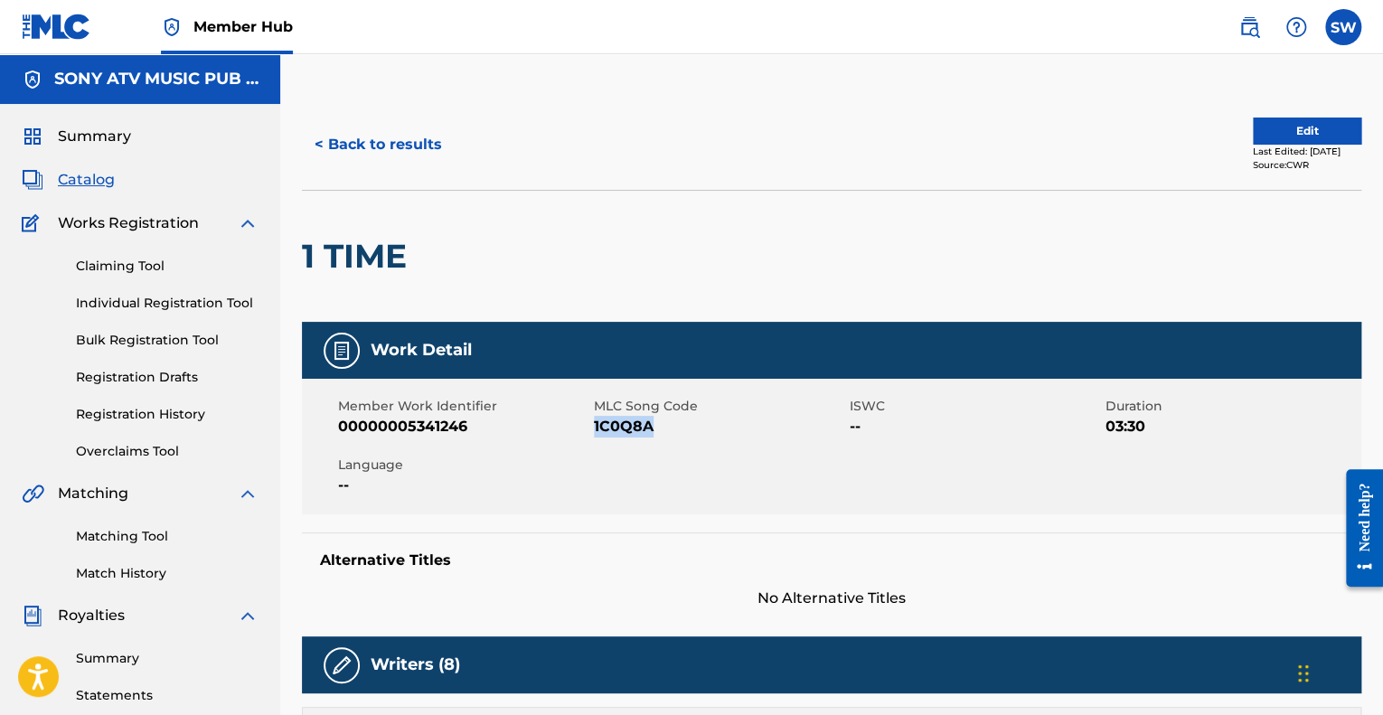
drag, startPoint x: 593, startPoint y: 430, endPoint x: 651, endPoint y: 430, distance: 57.9
click at [651, 430] on span "1C0Q8A" at bounding box center [719, 427] width 251 height 22
copy span "1C0Q8A"
